Goal: Transaction & Acquisition: Purchase product/service

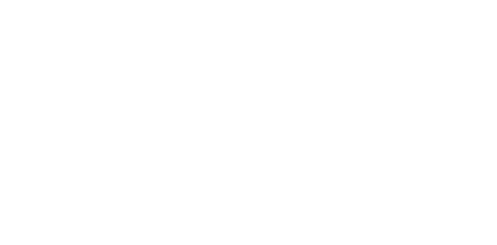
click at [229, 3] on html at bounding box center [248, 1] width 497 height 3
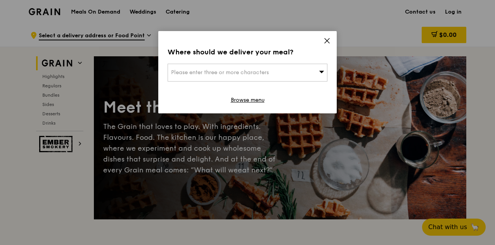
click at [325, 70] on div "Please enter three or more characters" at bounding box center [248, 73] width 160 height 18
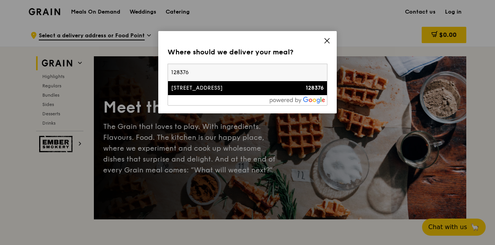
type input "128376"
click at [211, 93] on li "[STREET_ADDRESS] 128376" at bounding box center [247, 88] width 159 height 14
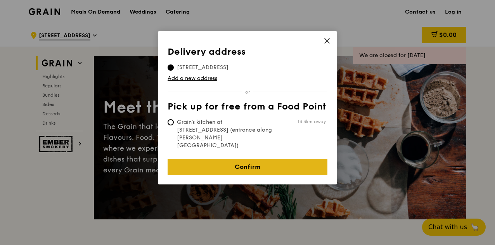
click at [244, 159] on link "Confirm" at bounding box center [248, 167] width 160 height 16
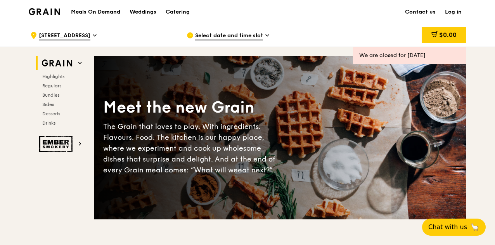
click at [260, 39] on span "Select date and time slot" at bounding box center [229, 36] width 68 height 9
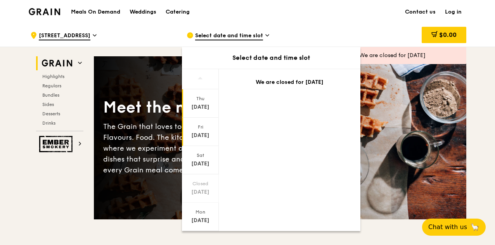
click at [203, 130] on div "[DATE]" at bounding box center [200, 132] width 37 height 28
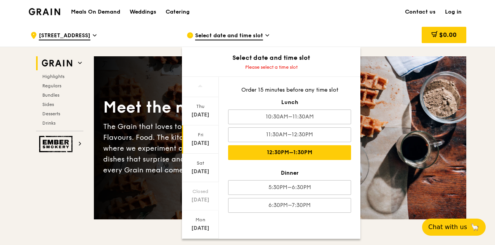
click at [303, 150] on div "12:30PM–1:30PM" at bounding box center [289, 152] width 123 height 15
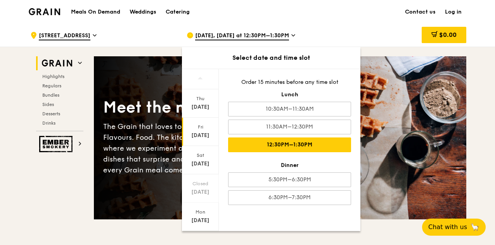
click at [295, 34] on icon at bounding box center [293, 35] width 4 height 7
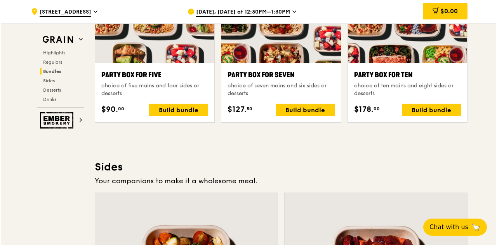
scroll to position [1514, 0]
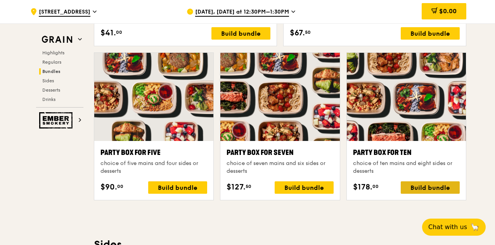
click at [425, 187] on div "Build bundle" at bounding box center [430, 187] width 59 height 12
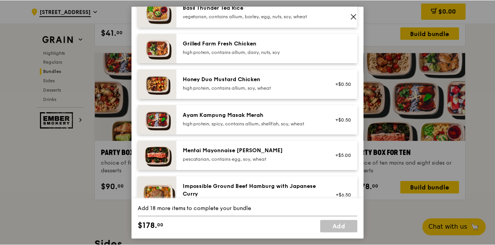
scroll to position [194, 0]
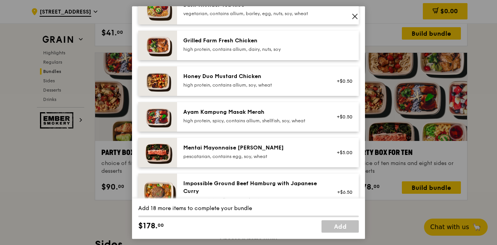
click at [355, 15] on icon at bounding box center [354, 16] width 7 height 7
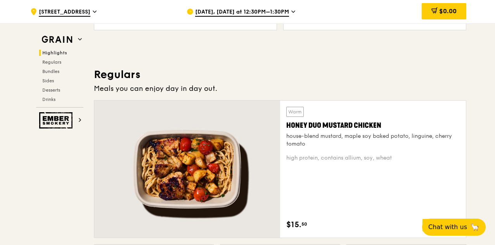
scroll to position [543, 0]
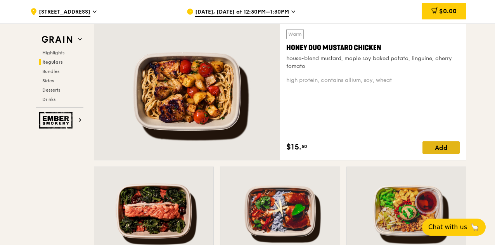
click at [432, 149] on div "Add" at bounding box center [441, 147] width 37 height 12
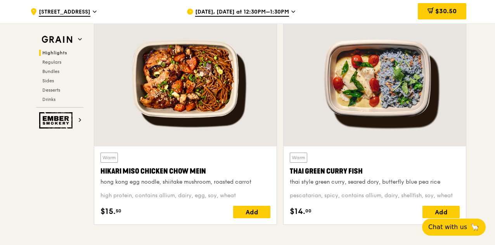
scroll to position [272, 0]
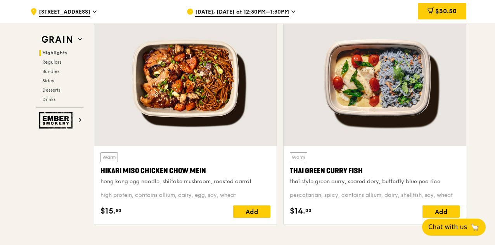
click at [93, 12] on icon at bounding box center [95, 11] width 4 height 7
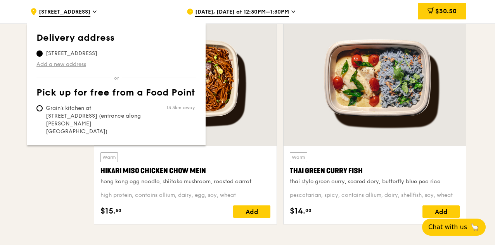
click at [68, 64] on link "Add a new address" at bounding box center [116, 65] width 160 height 8
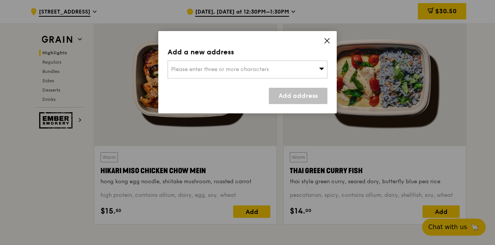
click at [228, 70] on span "Please enter three or more characters" at bounding box center [220, 69] width 98 height 7
type input "670623"
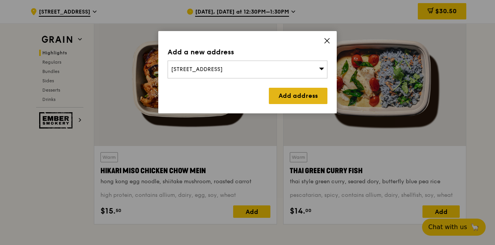
click at [311, 95] on link "Add address" at bounding box center [298, 96] width 59 height 16
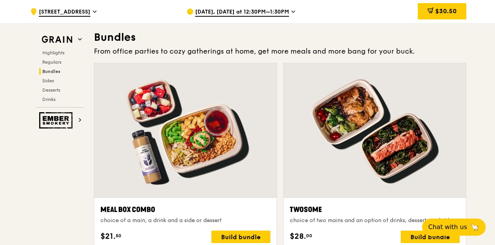
scroll to position [1125, 0]
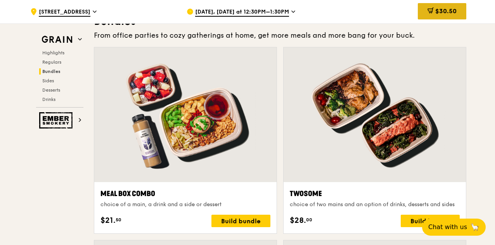
click at [453, 12] on span "$30.50" at bounding box center [445, 10] width 21 height 7
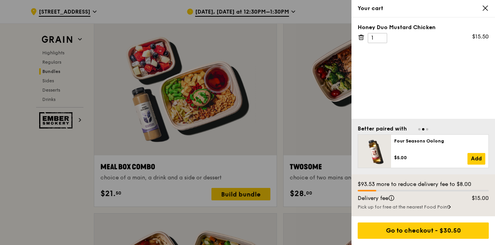
scroll to position [1164, 0]
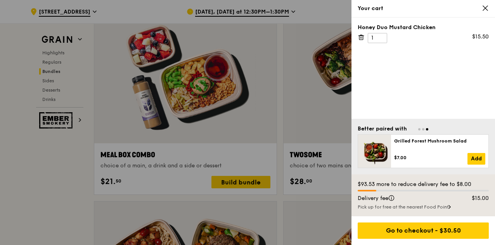
click at [486, 9] on icon at bounding box center [485, 8] width 5 height 5
